Goal: Browse casually: Explore the website without a specific task or goal

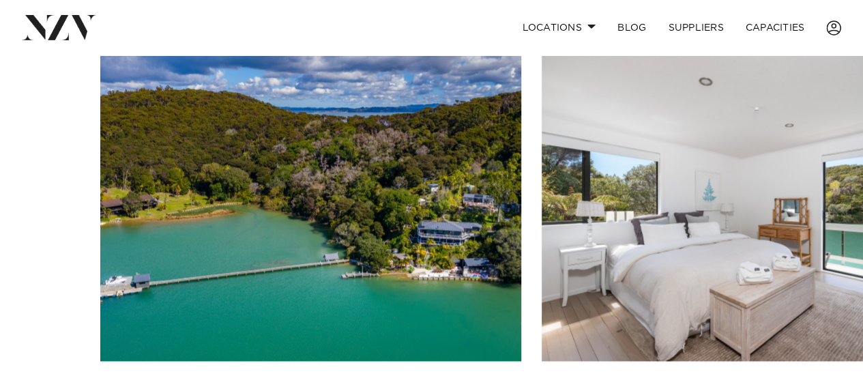
scroll to position [1091, 0]
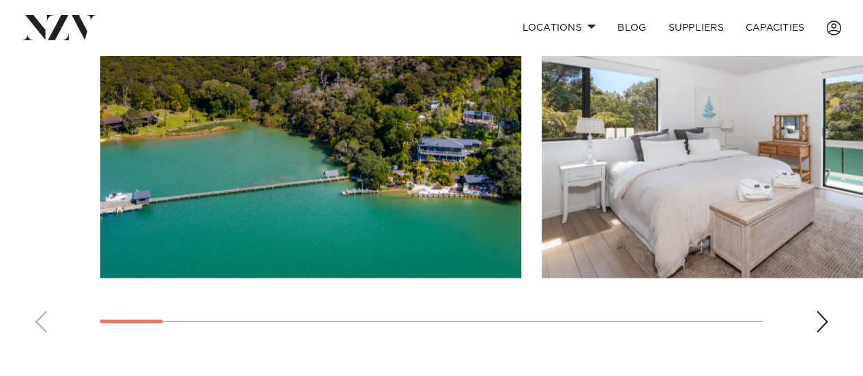
click at [820, 332] on div "Next slide" at bounding box center [822, 321] width 14 height 22
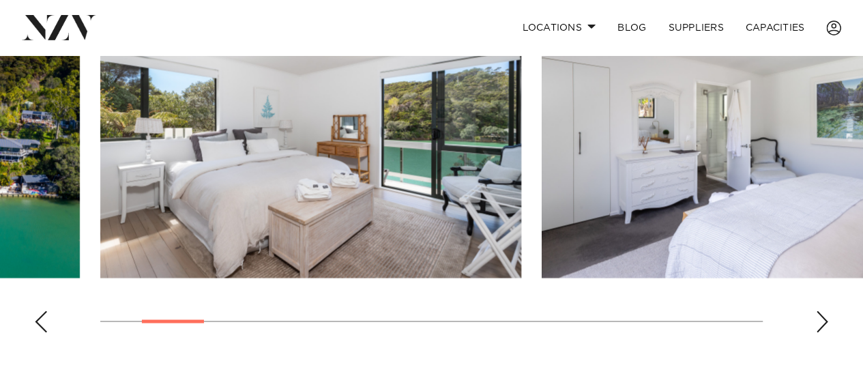
click at [820, 332] on div "Next slide" at bounding box center [822, 321] width 14 height 22
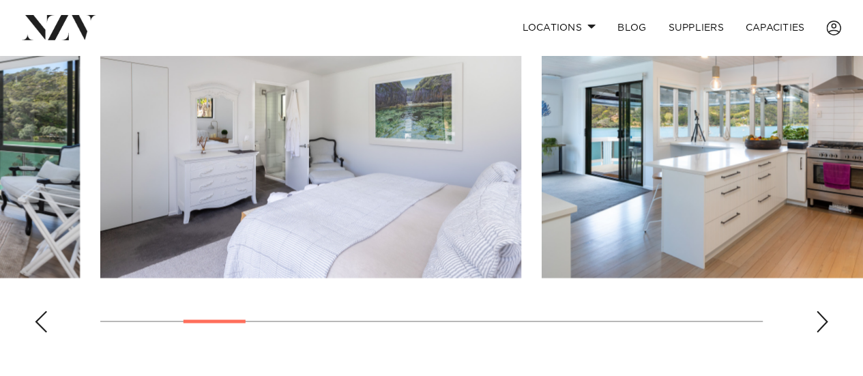
click at [820, 332] on div "Next slide" at bounding box center [822, 321] width 14 height 22
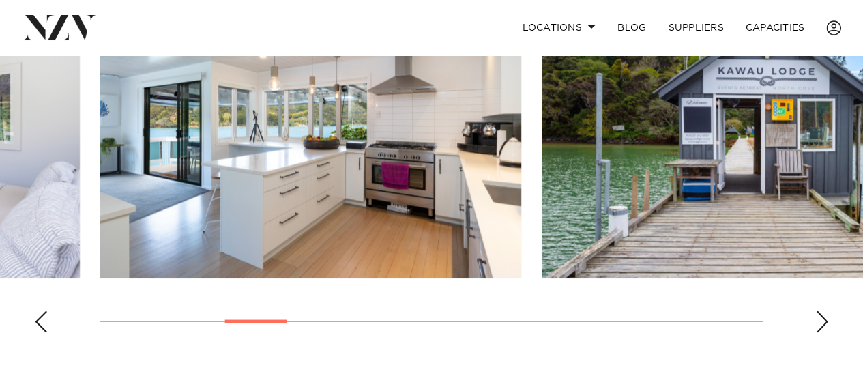
click at [820, 332] on div "Next slide" at bounding box center [822, 321] width 14 height 22
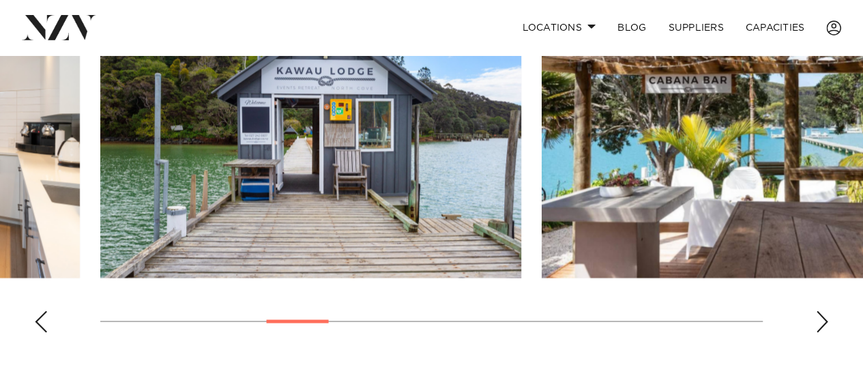
click at [820, 332] on div "Next slide" at bounding box center [822, 321] width 14 height 22
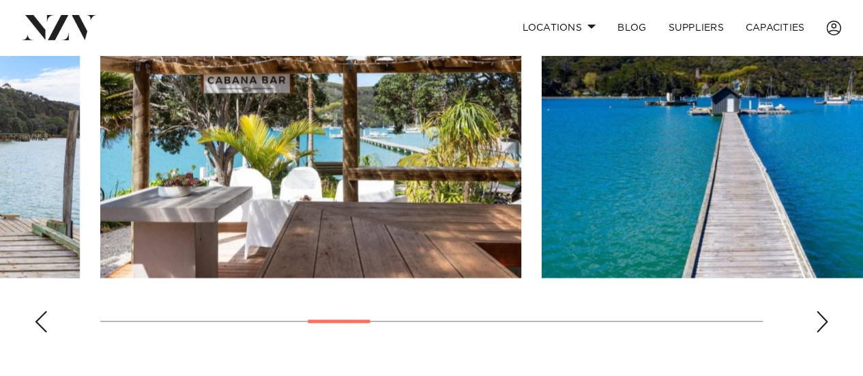
click at [820, 332] on div "Next slide" at bounding box center [822, 321] width 14 height 22
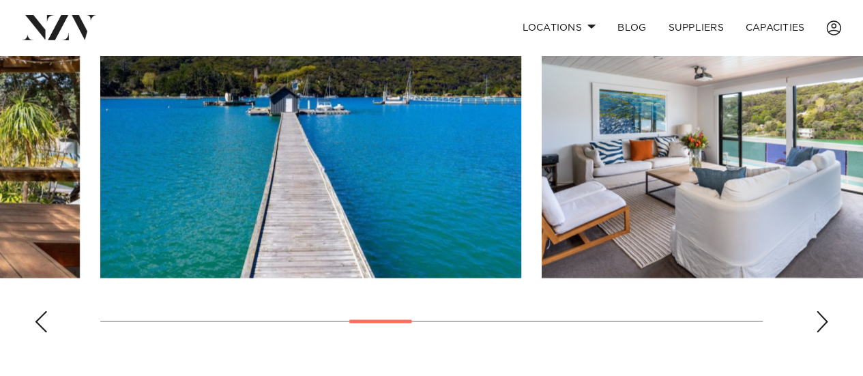
click at [820, 332] on div "Next slide" at bounding box center [822, 321] width 14 height 22
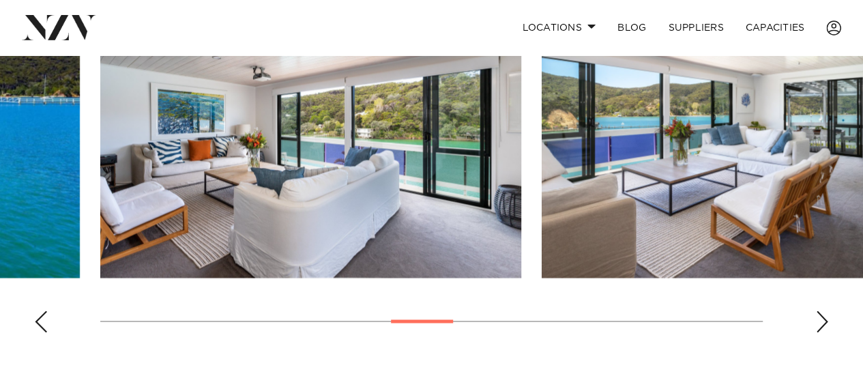
click at [820, 332] on div "Next slide" at bounding box center [822, 321] width 14 height 22
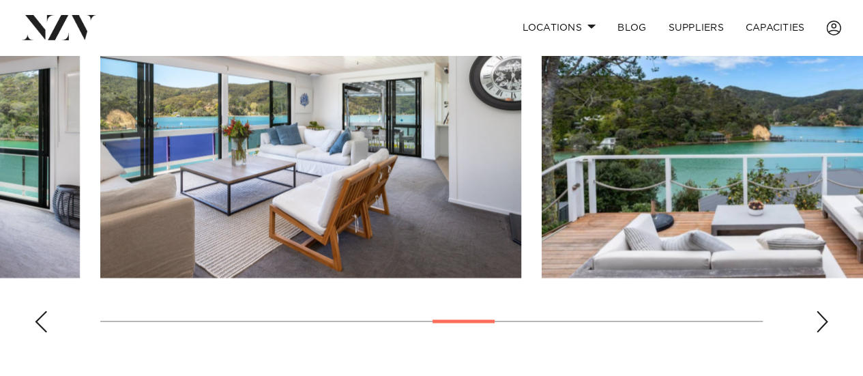
click at [820, 332] on div "Next slide" at bounding box center [822, 321] width 14 height 22
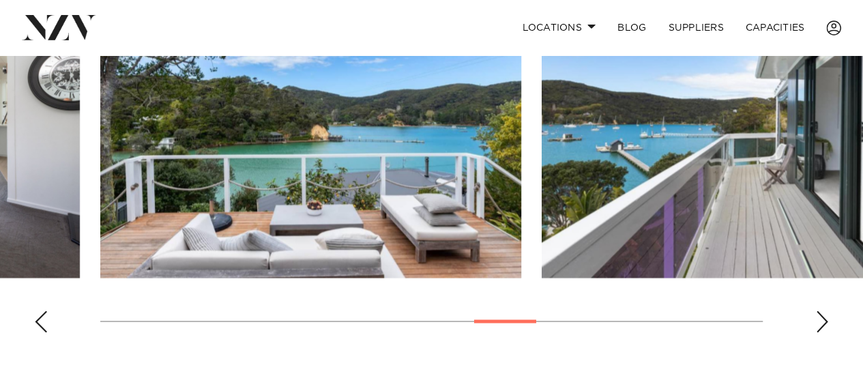
click at [820, 332] on div "Next slide" at bounding box center [822, 321] width 14 height 22
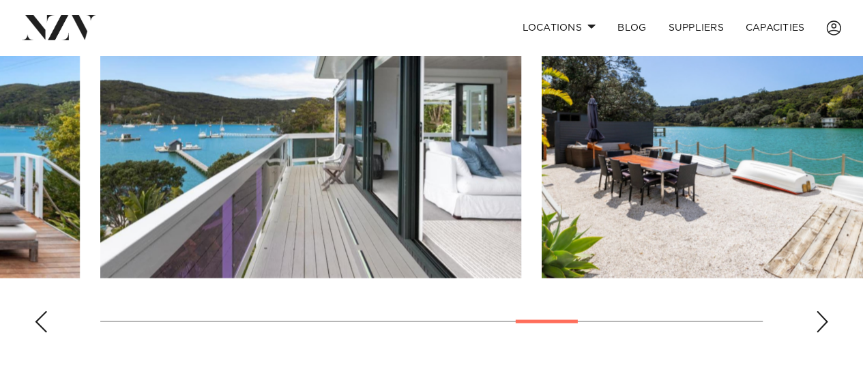
click at [820, 332] on div "Next slide" at bounding box center [822, 321] width 14 height 22
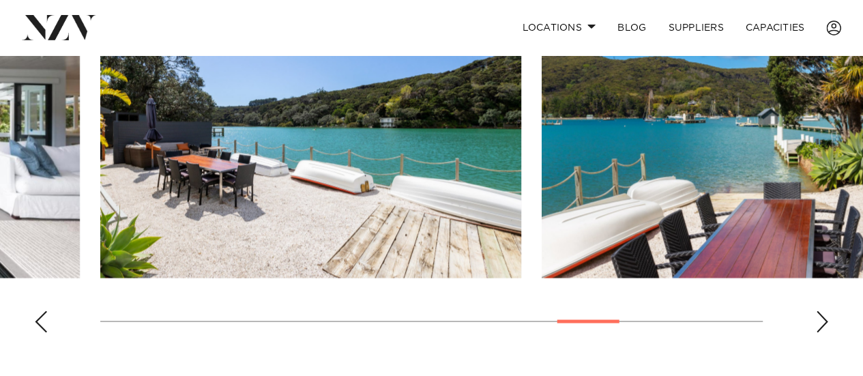
click at [820, 332] on div "Next slide" at bounding box center [822, 321] width 14 height 22
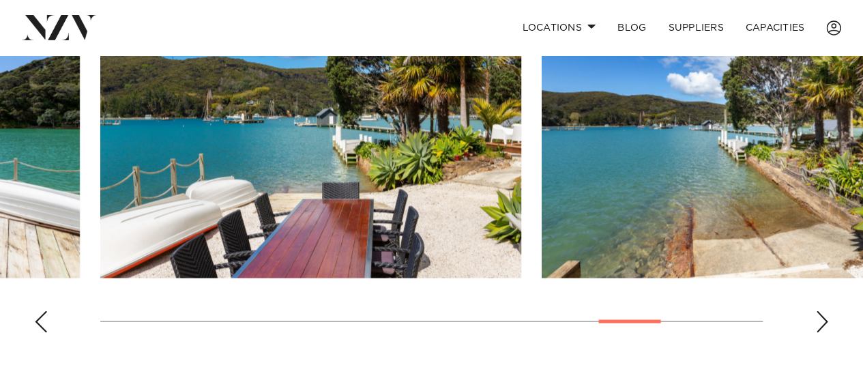
click at [820, 332] on div "Next slide" at bounding box center [822, 321] width 14 height 22
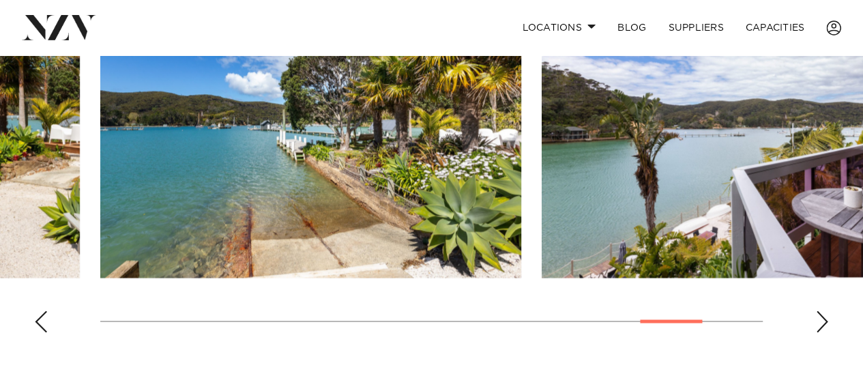
click at [820, 332] on div "Next slide" at bounding box center [822, 321] width 14 height 22
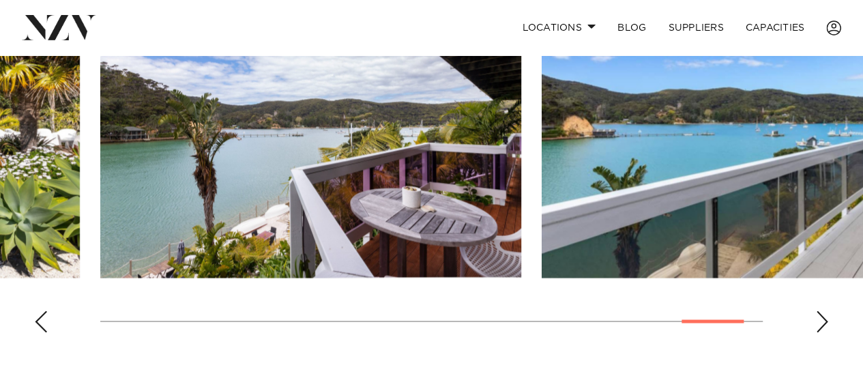
click at [820, 332] on div "Next slide" at bounding box center [822, 321] width 14 height 22
